Goal: Check status: Check status

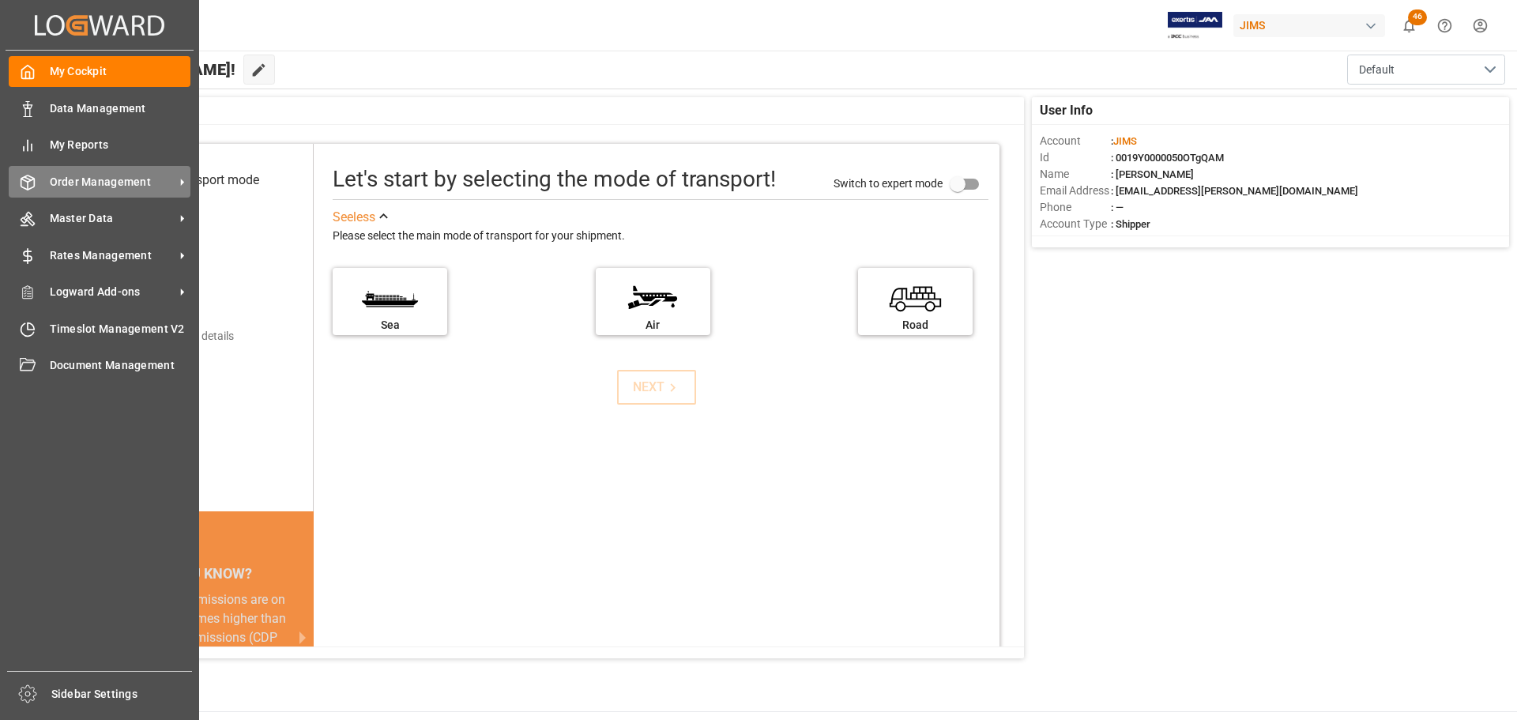
click at [40, 171] on div "Order Management Order Management" at bounding box center [100, 181] width 182 height 31
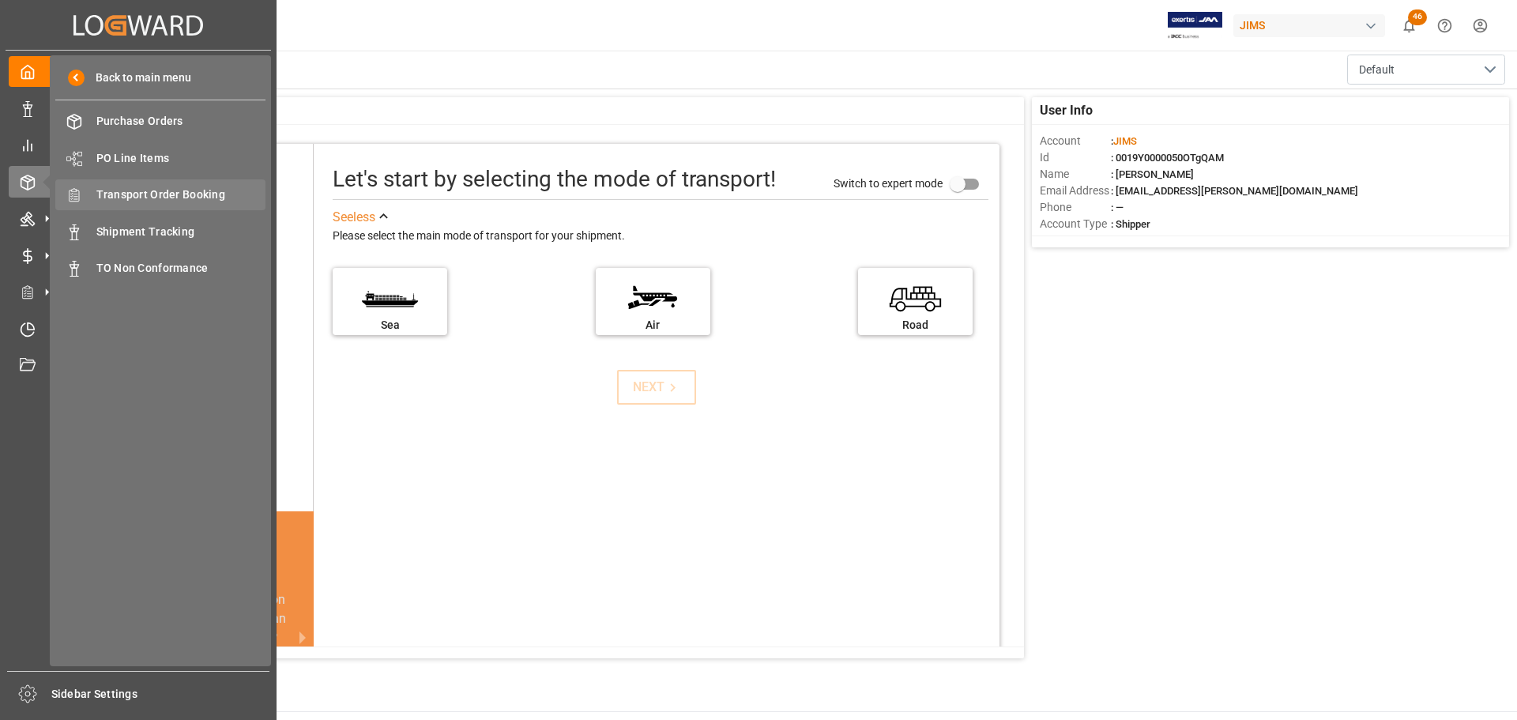
click at [203, 197] on span "Transport Order Booking" at bounding box center [181, 195] width 170 height 17
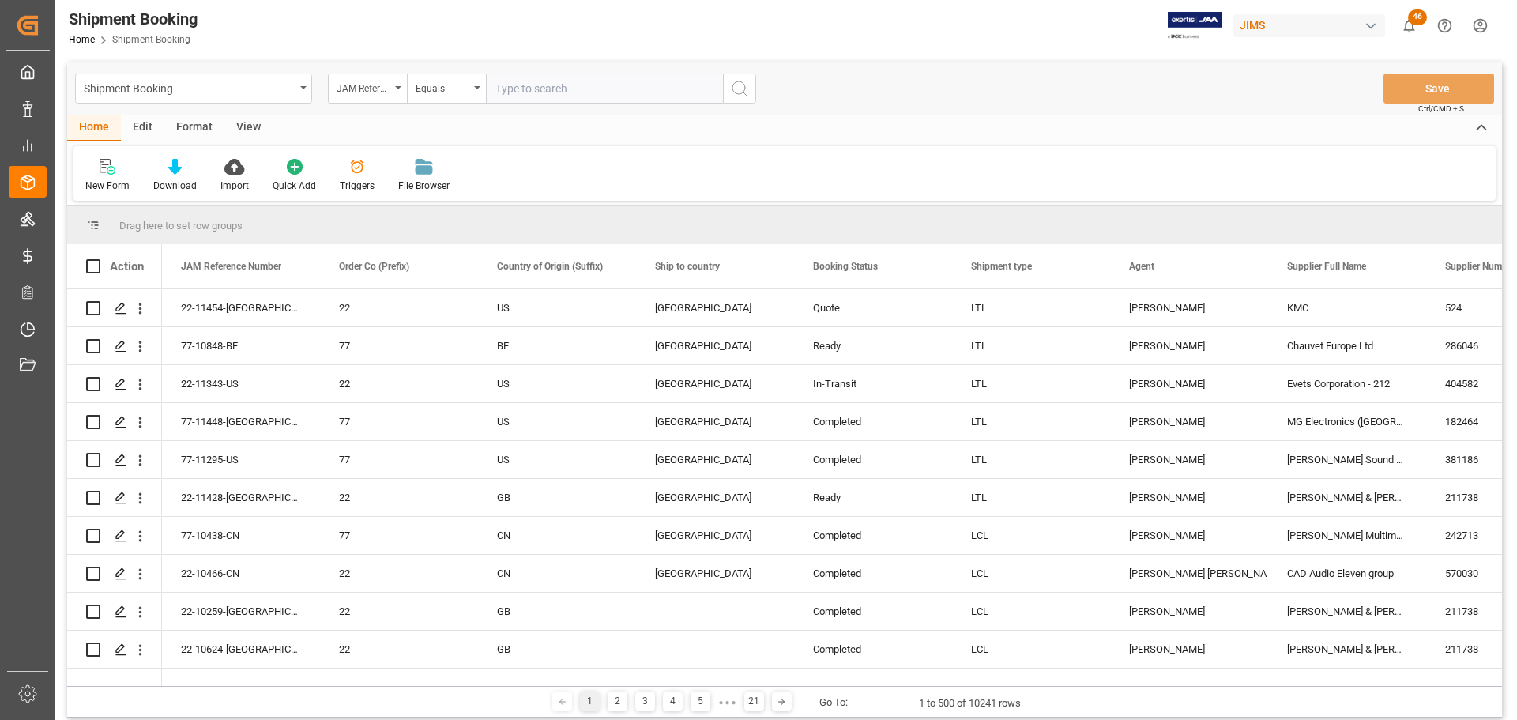
paste input "869930"
drag, startPoint x: 572, startPoint y: 94, endPoint x: 435, endPoint y: 94, distance: 137.5
click at [435, 94] on div "JAM Reference Number Equals 869930" at bounding box center [542, 88] width 428 height 30
click at [548, 87] on input "869930" at bounding box center [604, 88] width 237 height 30
drag, startPoint x: 548, startPoint y: 88, endPoint x: 477, endPoint y: 89, distance: 71.1
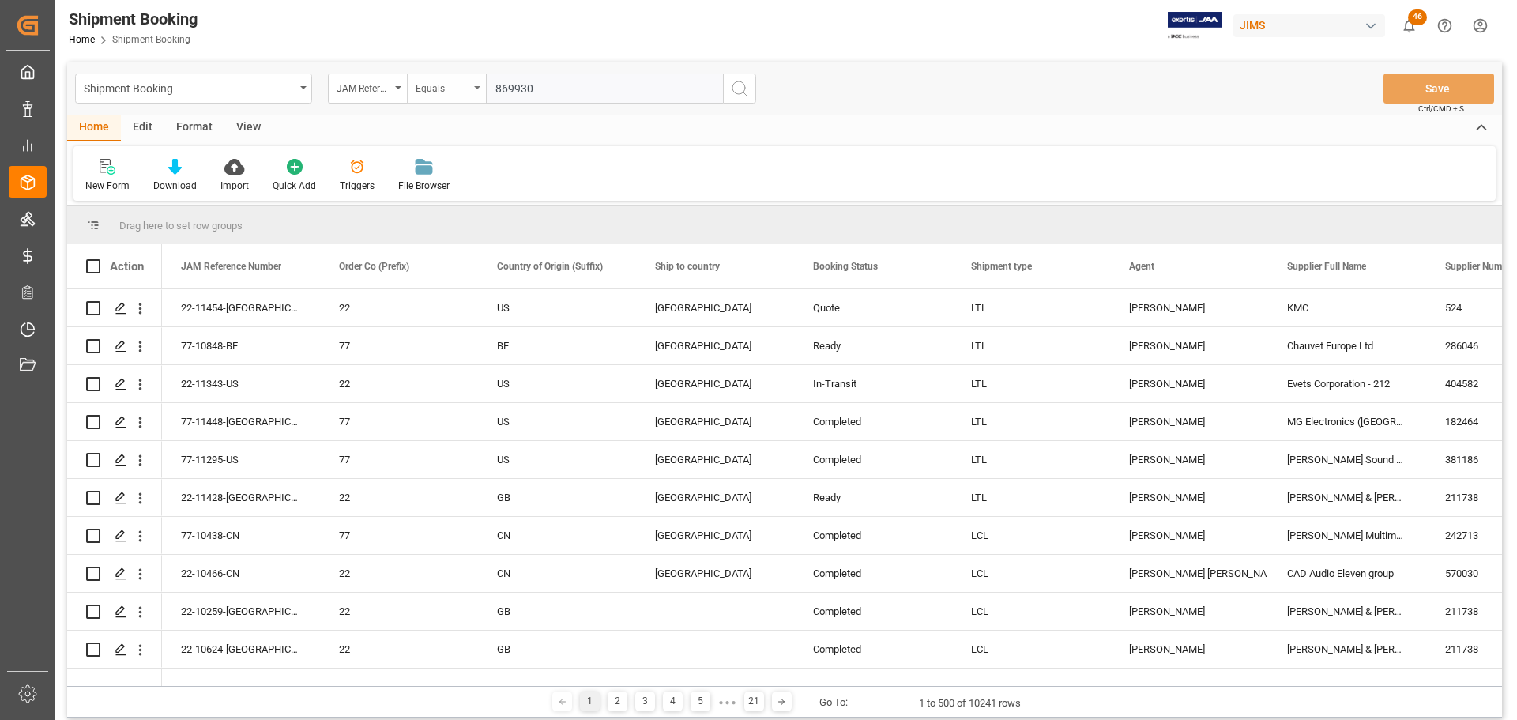
click at [477, 89] on div "JAM Reference Number Equals 869930" at bounding box center [542, 88] width 428 height 30
paste input "77-11440-[GEOGRAPHIC_DATA]"
type input "77-11440-[GEOGRAPHIC_DATA]"
click at [749, 87] on button "search button" at bounding box center [739, 88] width 33 height 30
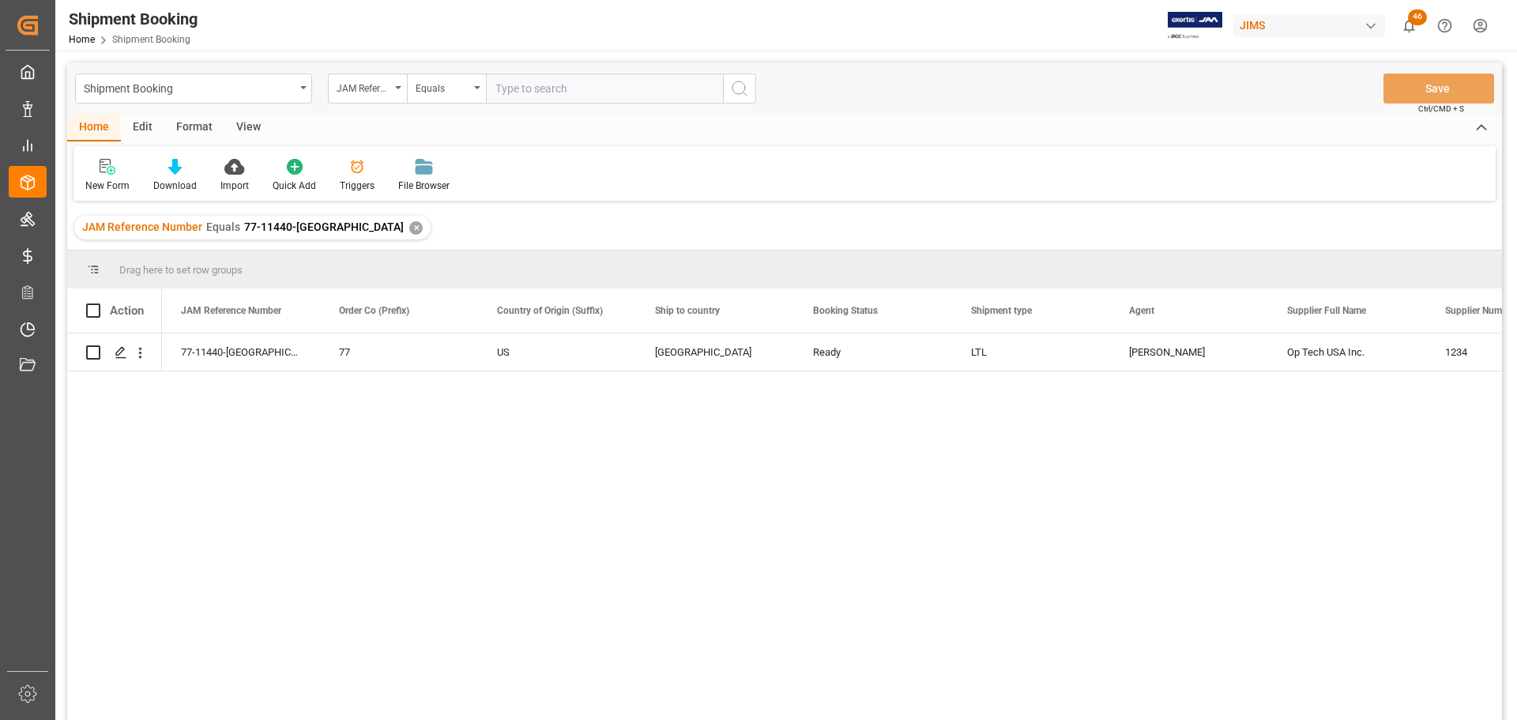
click at [353, 434] on div "77-11440-US 77 US [GEOGRAPHIC_DATA] Ready LTL [PERSON_NAME] Op Tech USA Inc. 12…" at bounding box center [832, 532] width 1340 height 397
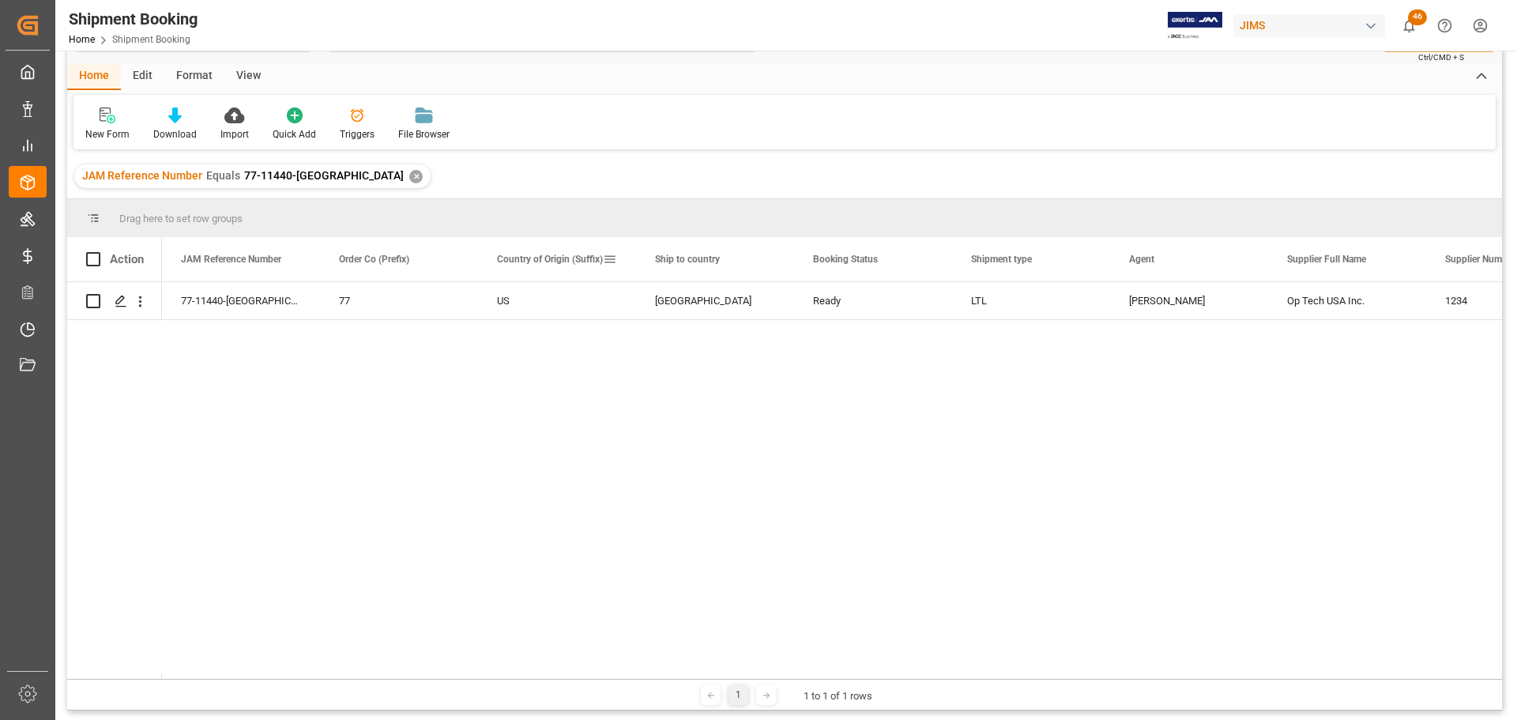
scroll to position [79, 0]
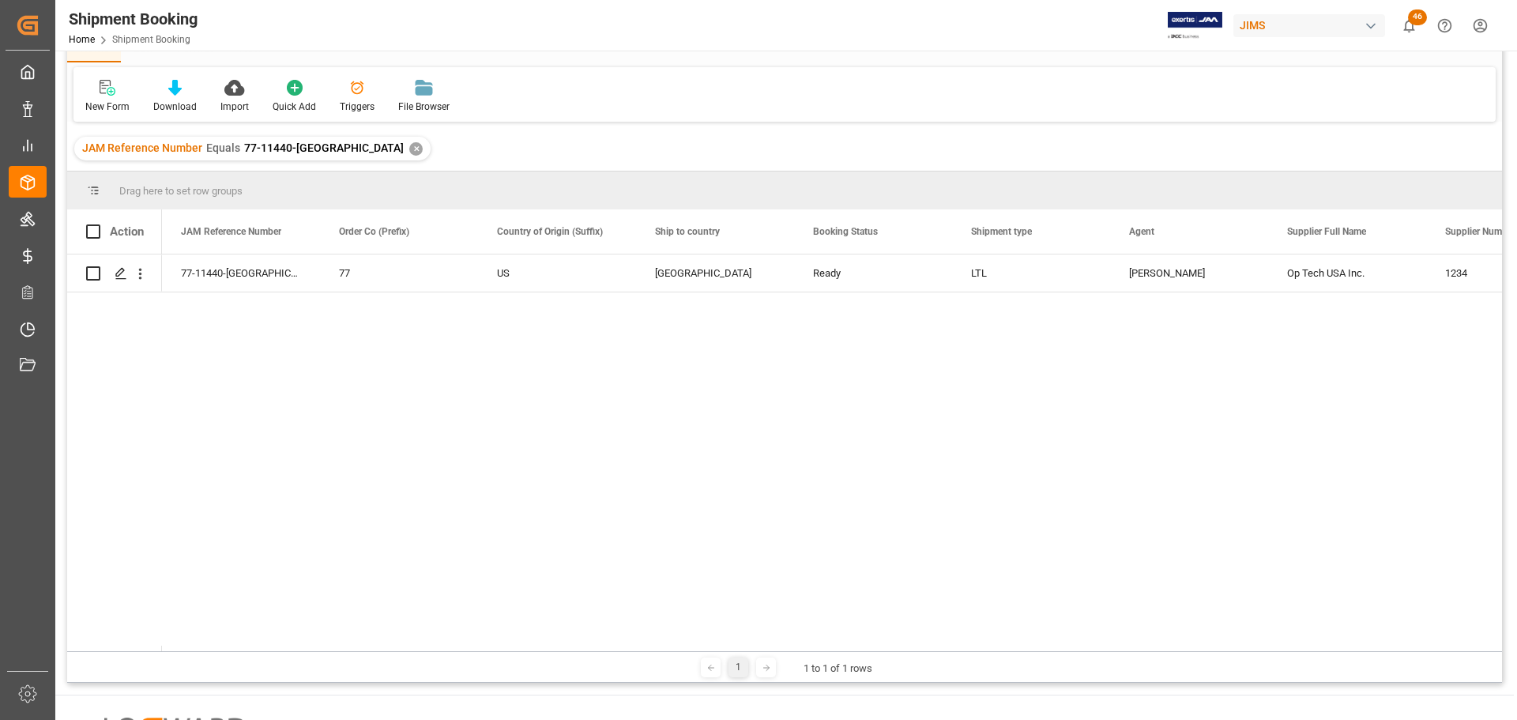
click at [409, 143] on div "✕" at bounding box center [415, 148] width 13 height 13
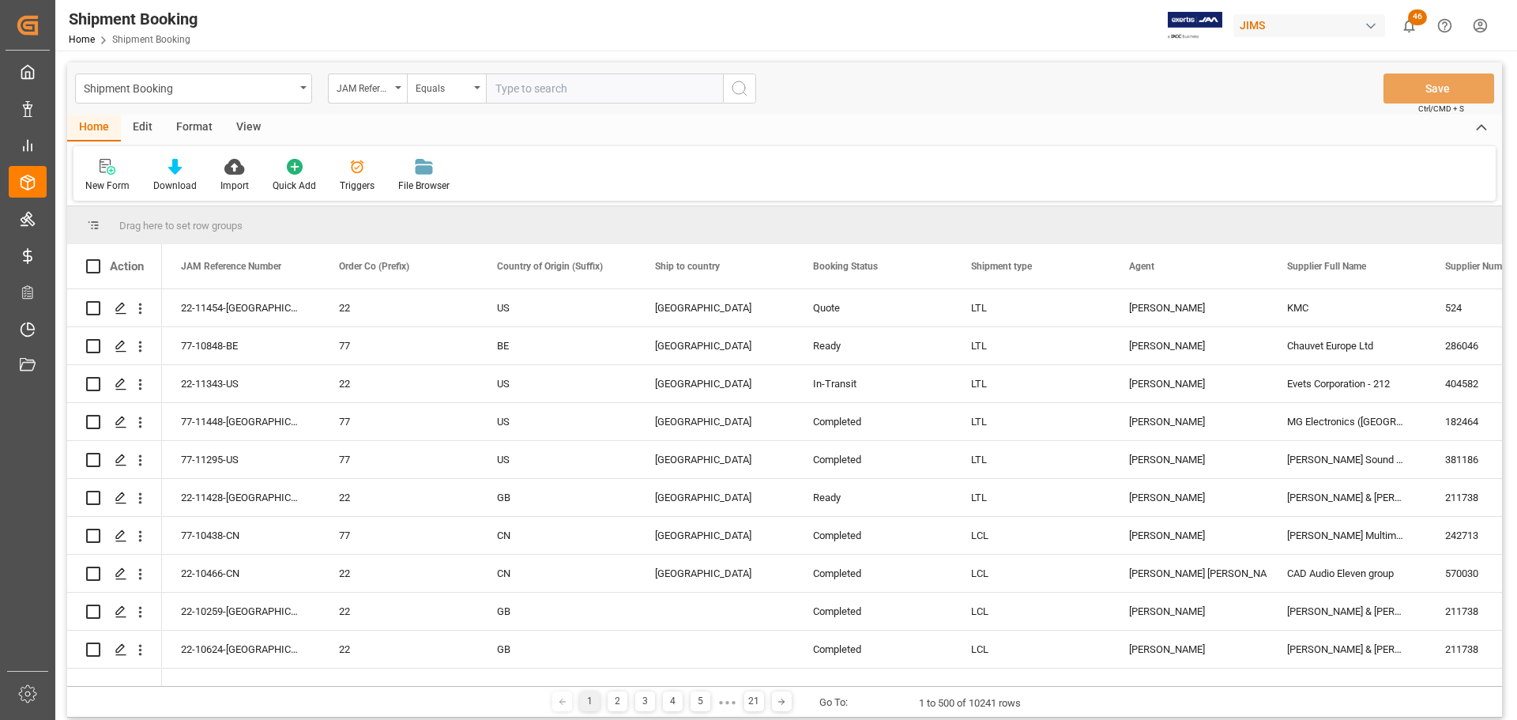
click at [530, 95] on input "text" at bounding box center [604, 88] width 237 height 30
paste input "77-11375-US"
type input "77-11375-US"
click at [756, 84] on button "search button" at bounding box center [739, 88] width 33 height 30
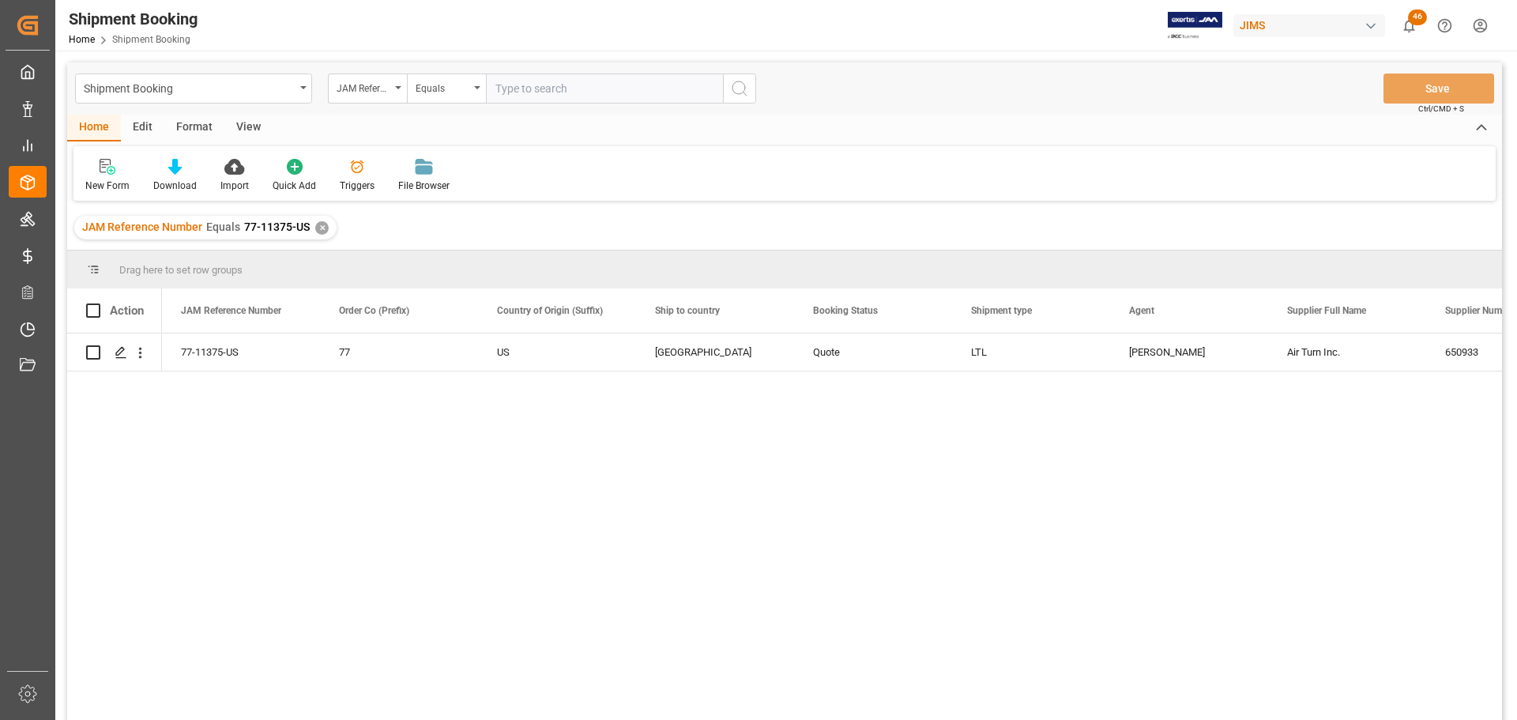
click at [384, 473] on div "77-11375-US 77 US [GEOGRAPHIC_DATA] Quote LTL [PERSON_NAME] Air Turn Inc. 65093…" at bounding box center [832, 532] width 1340 height 397
click at [119, 356] on icon "Press SPACE to select this row." at bounding box center [121, 352] width 13 height 13
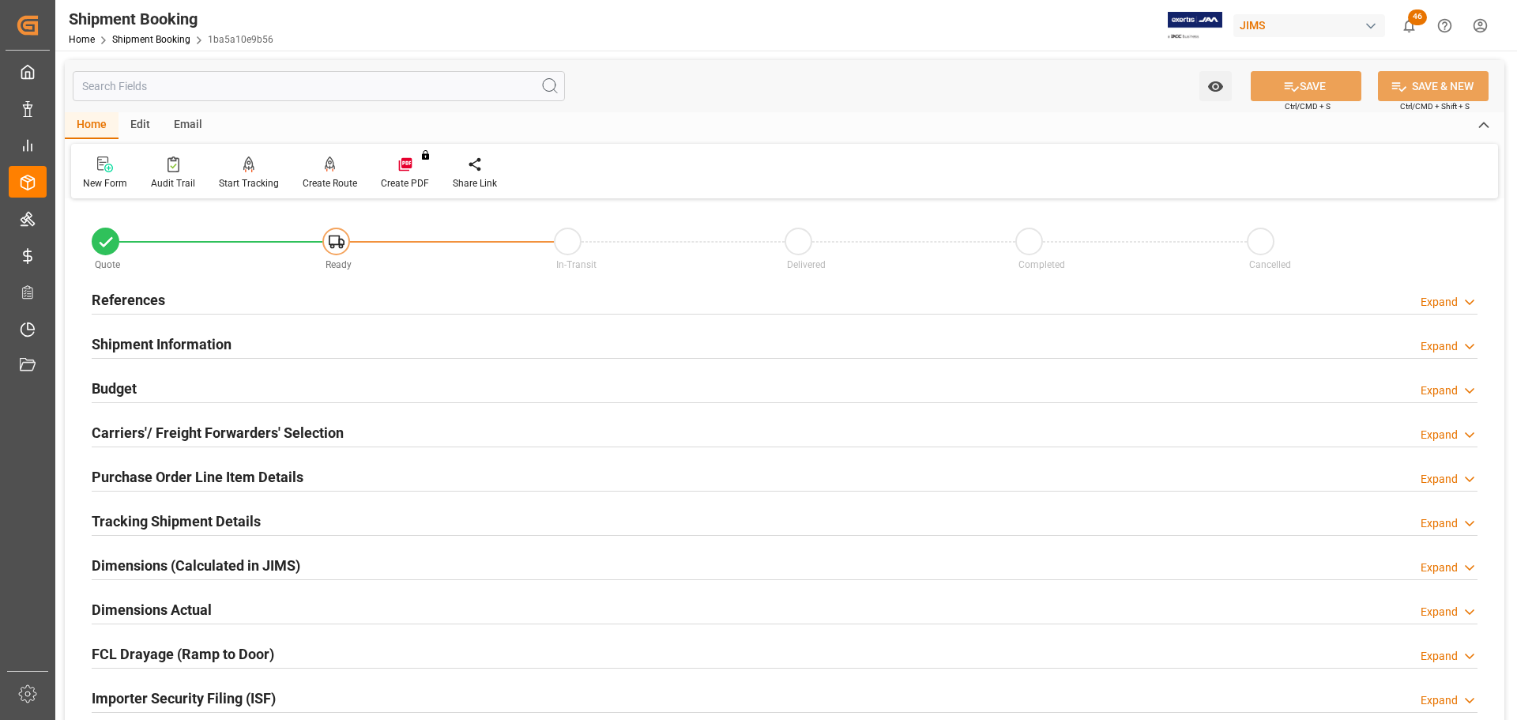
click at [175, 294] on div "References Expand" at bounding box center [785, 299] width 1386 height 30
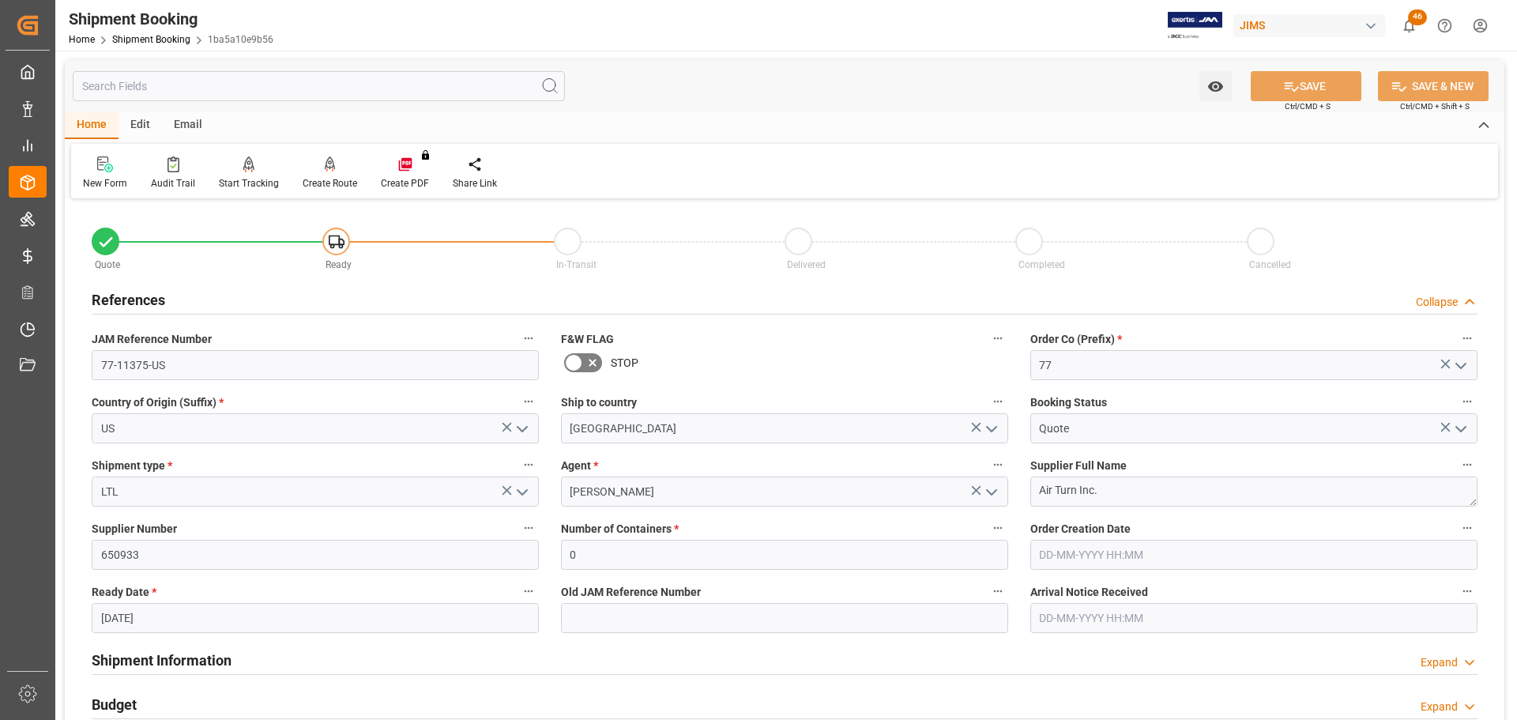
click at [180, 296] on div "References Collapse" at bounding box center [785, 299] width 1386 height 30
